Goal: Task Accomplishment & Management: Use online tool/utility

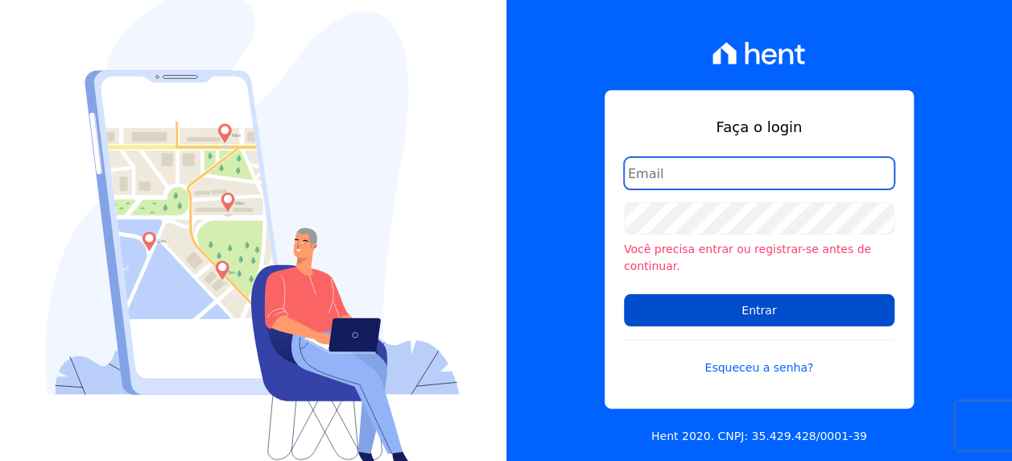
type input "[PERSON_NAME][EMAIL_ADDRESS][PERSON_NAME][DOMAIN_NAME]"
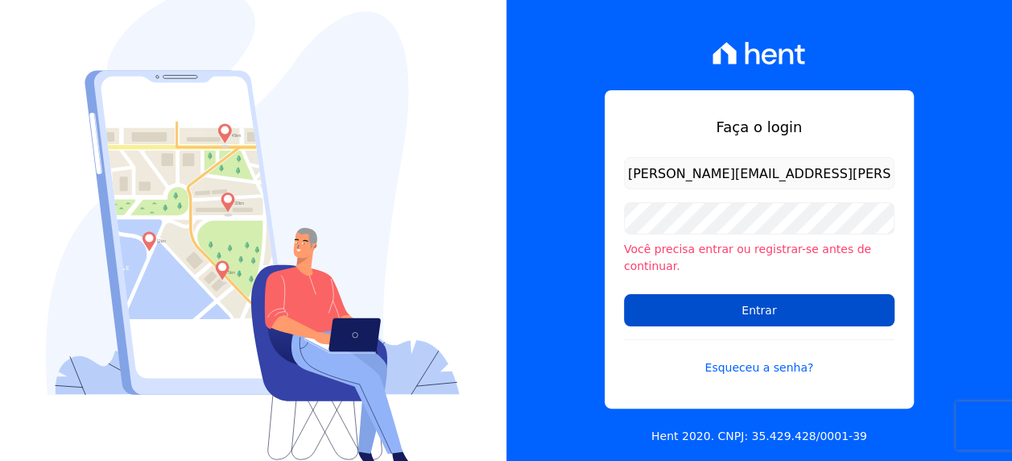
click at [730, 311] on input "Entrar" at bounding box center [759, 310] width 271 height 32
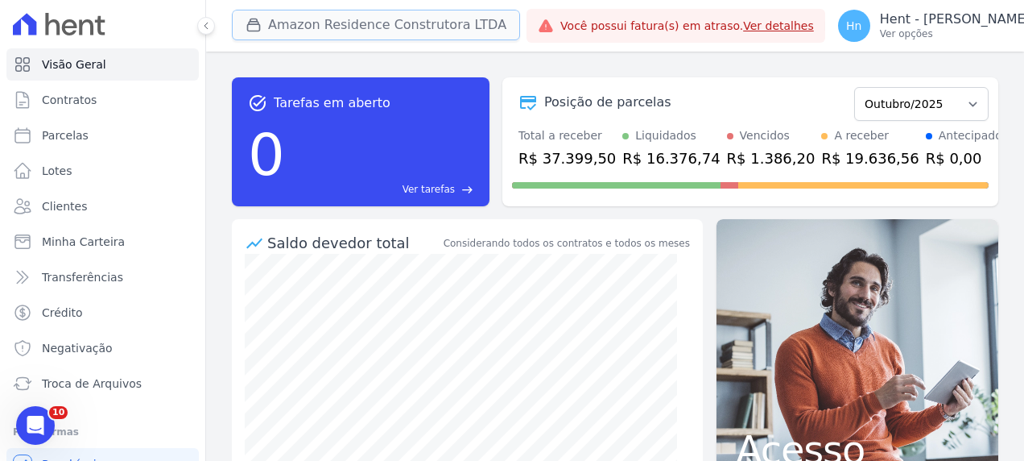
click at [435, 15] on button "Amazon Residence Construtora LTDA" at bounding box center [376, 25] width 288 height 31
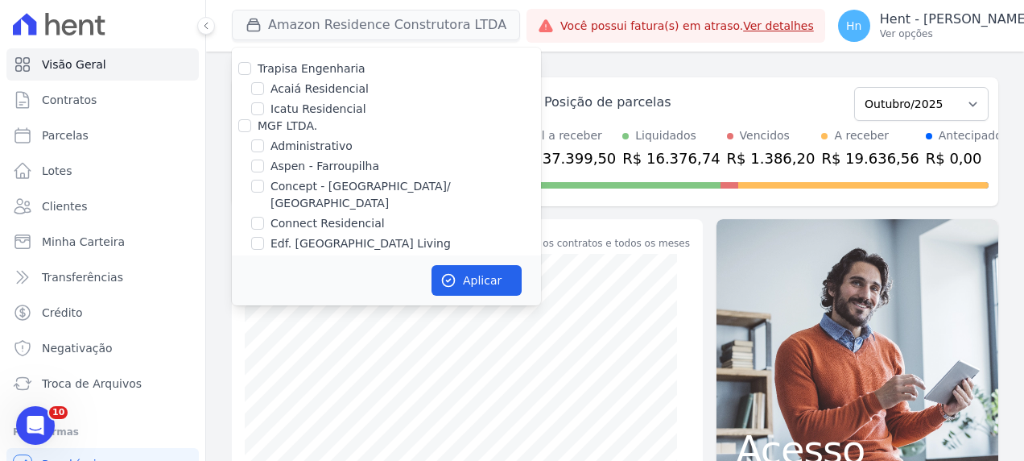
scroll to position [3553, 0]
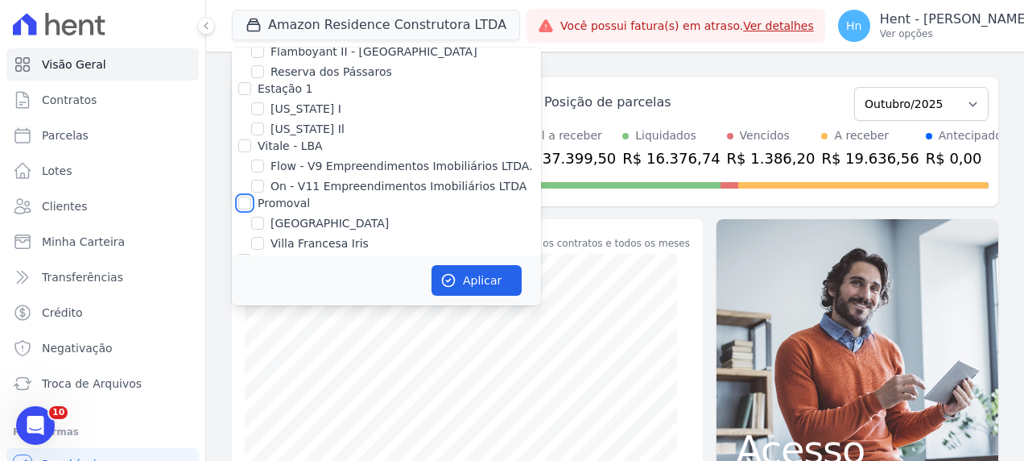
click at [245, 196] on input "Promoval" at bounding box center [244, 202] width 13 height 13
checkbox input "true"
click at [446, 272] on icon "button" at bounding box center [448, 280] width 16 height 16
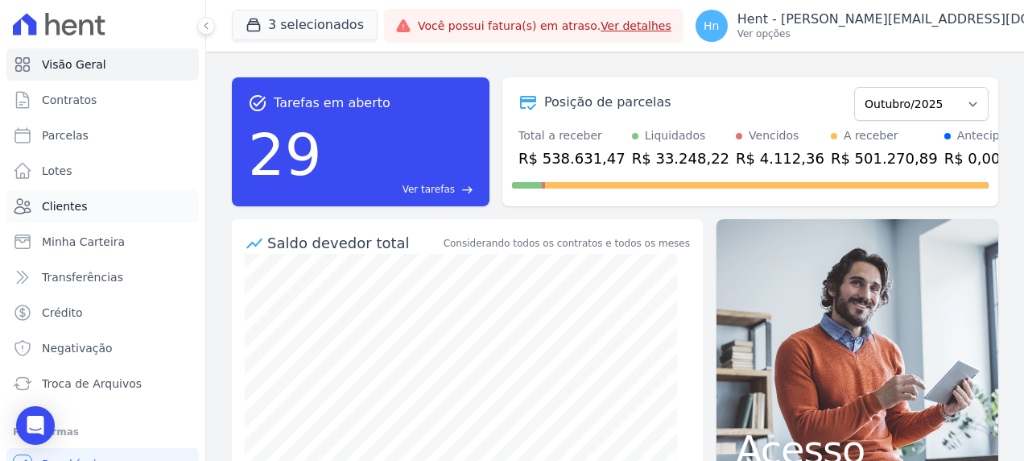
click at [70, 218] on link "Clientes" at bounding box center [102, 206] width 192 height 32
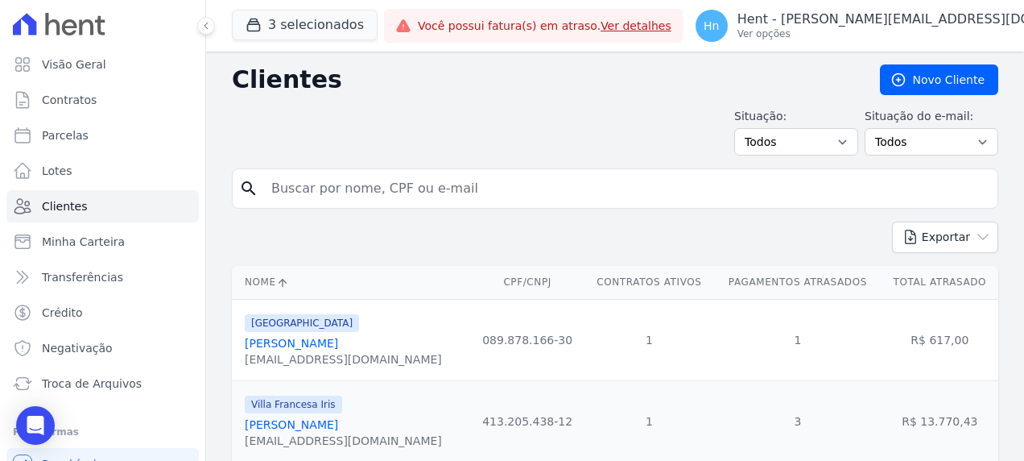
click at [408, 190] on input "search" at bounding box center [627, 188] width 730 height 32
paste input "Francisco Alejandro Yanastacio Avilez,"
type input "Francisco Alejandro Yanastacio Avilez"
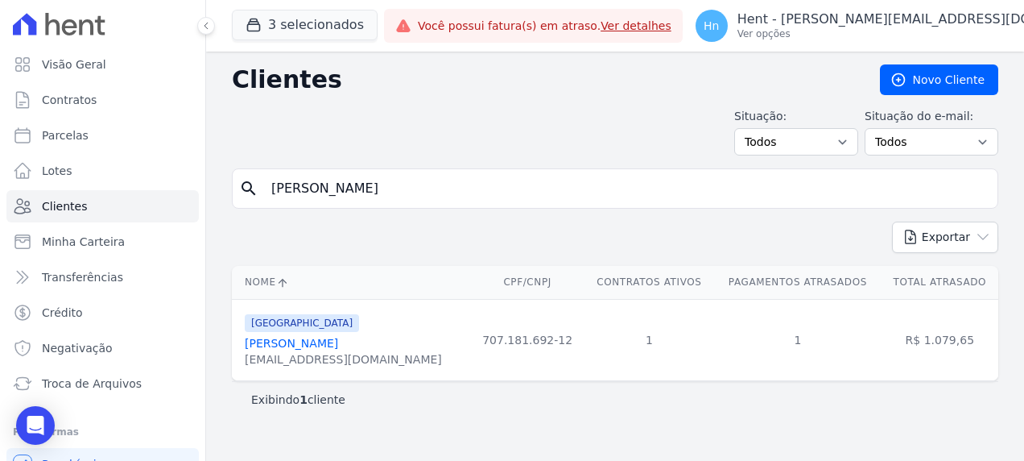
click at [323, 343] on link "Francisco Alejandro Yanastacio Avilez" at bounding box center [291, 343] width 93 height 13
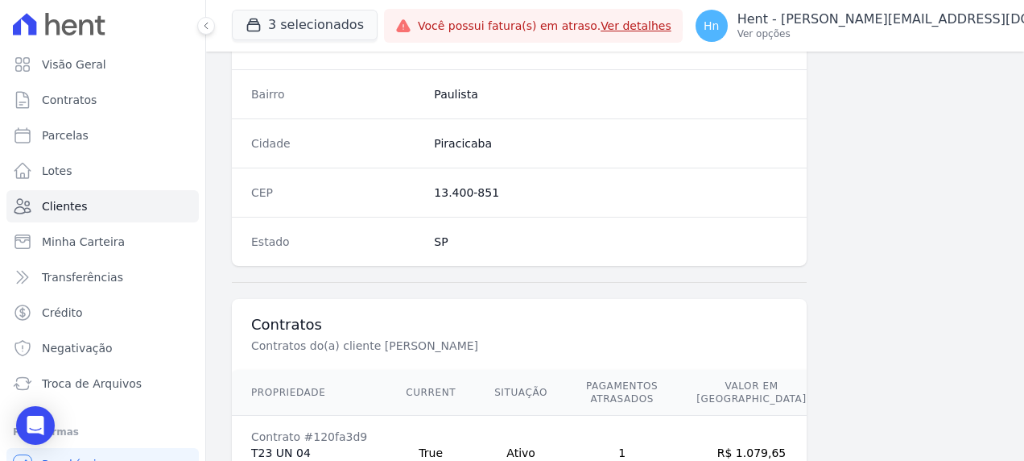
scroll to position [1051, 0]
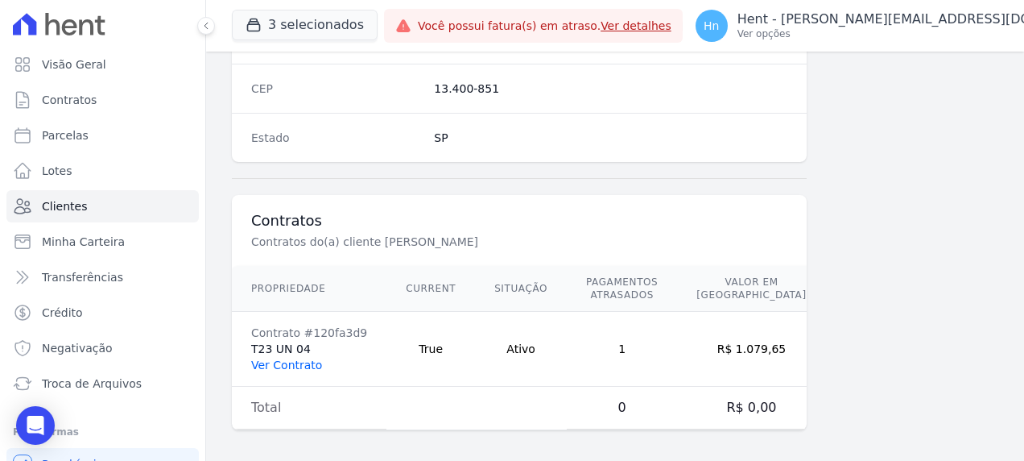
click at [308, 359] on link "Ver Contrato" at bounding box center [286, 364] width 71 height 13
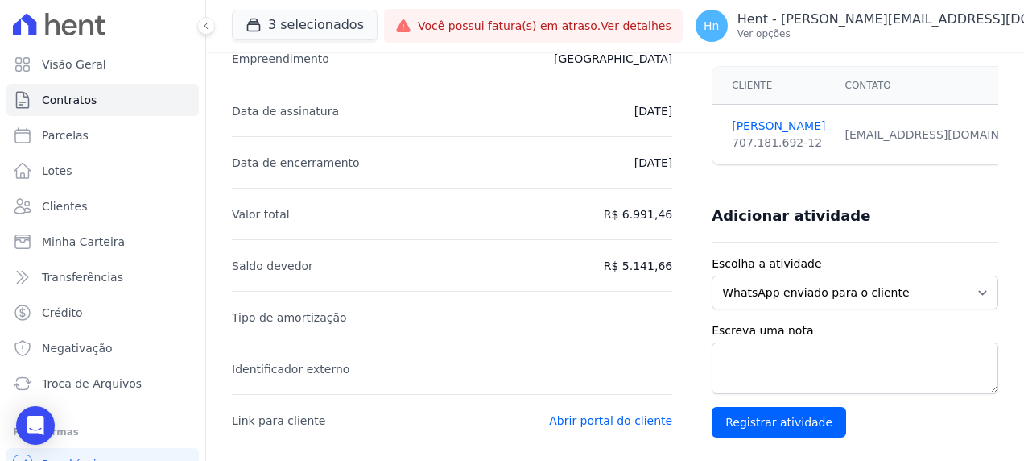
scroll to position [93, 0]
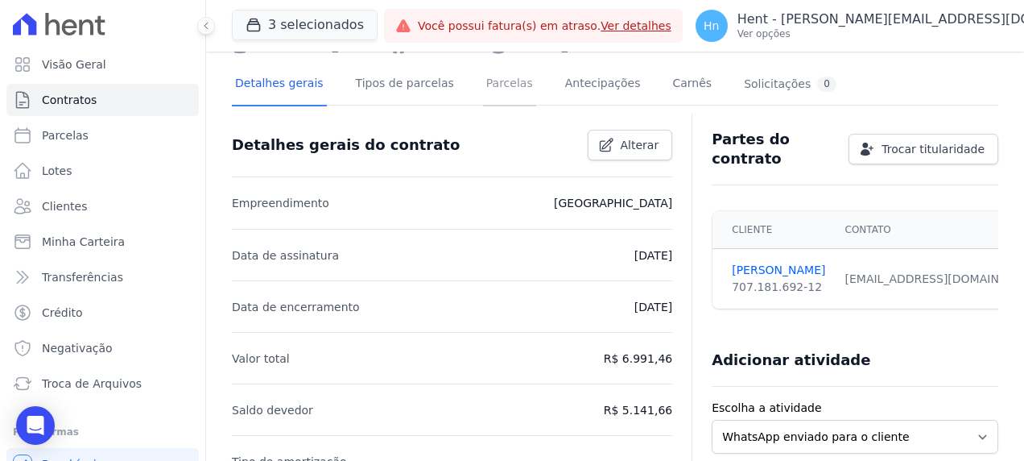
click at [493, 81] on link "Parcelas" at bounding box center [509, 85] width 53 height 43
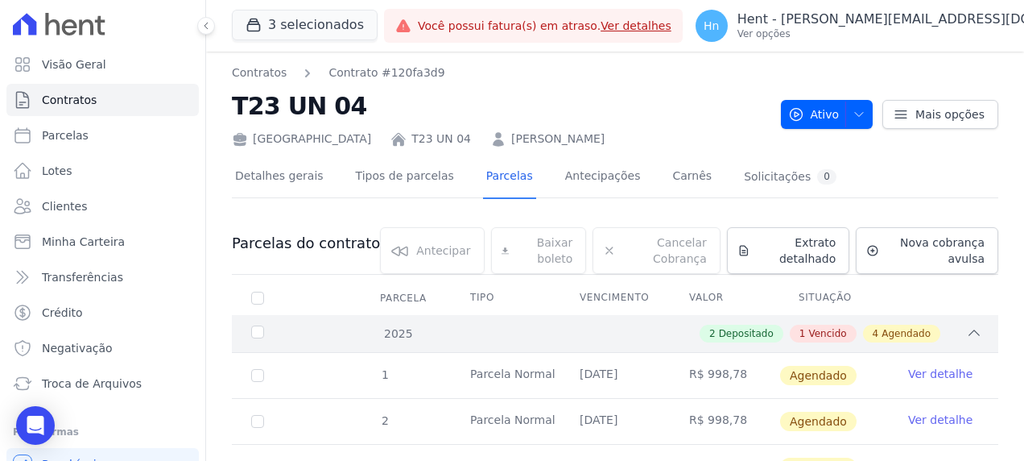
click at [966, 329] on icon at bounding box center [974, 333] width 16 height 16
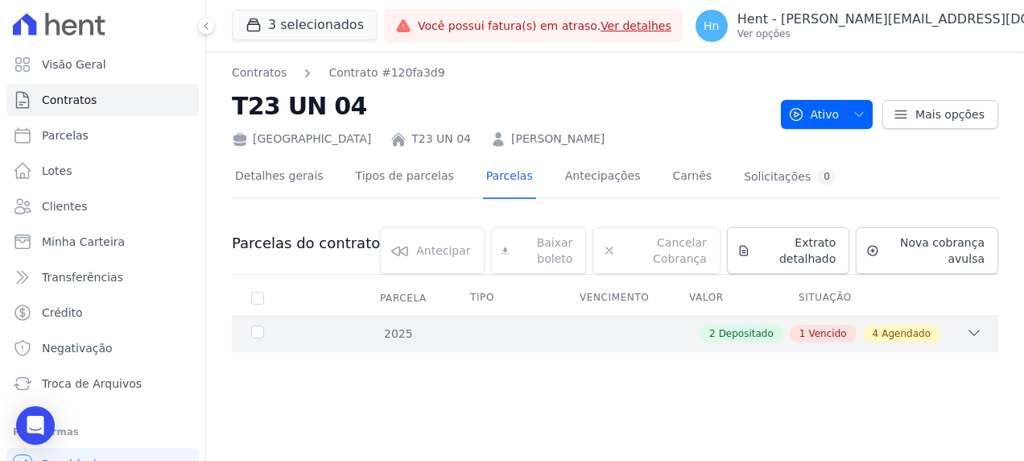
click at [962, 333] on div "2 Depositado 1 Vencido 4 Agendado" at bounding box center [652, 334] width 660 height 18
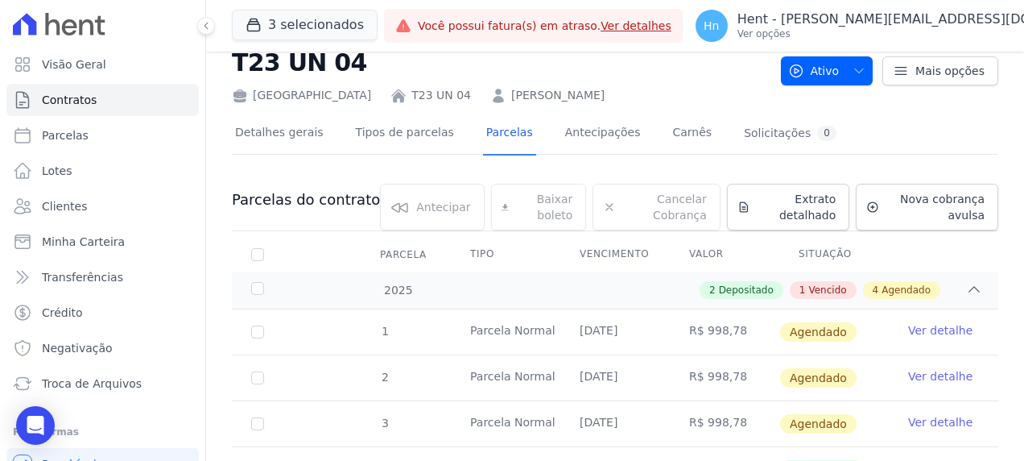
scroll to position [35, 0]
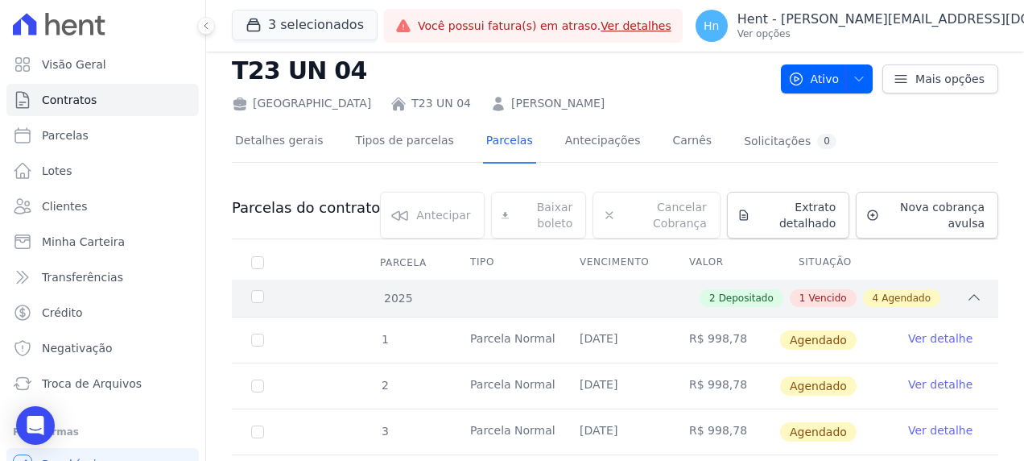
click at [970, 298] on icon at bounding box center [975, 297] width 10 height 5
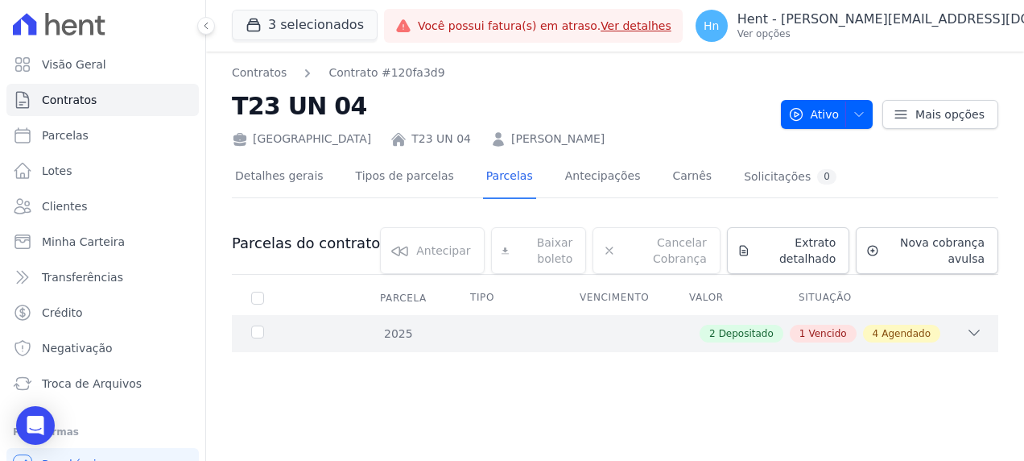
click at [976, 327] on icon at bounding box center [974, 333] width 16 height 16
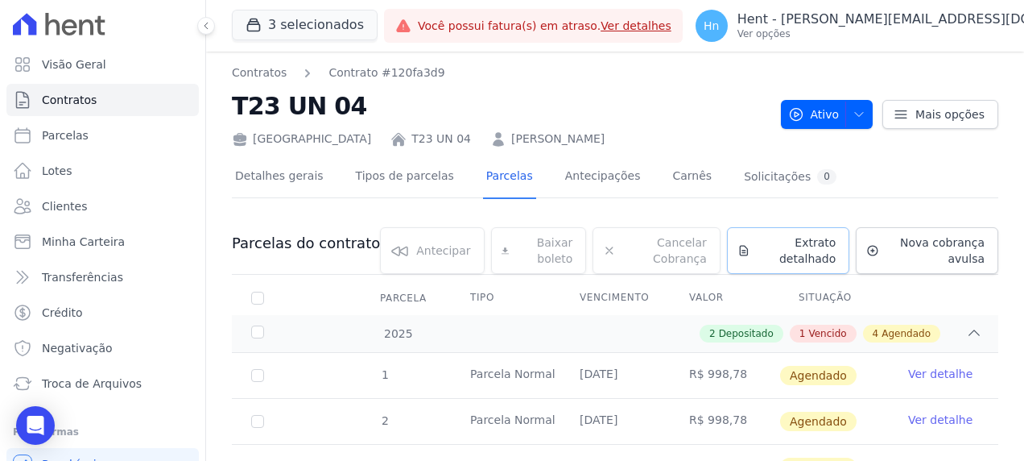
click at [794, 250] on span "Extrato detalhado" at bounding box center [797, 250] width 80 height 32
click at [947, 246] on span "Exportar PDF" at bounding box center [972, 245] width 85 height 16
